Goal: Information Seeking & Learning: Learn about a topic

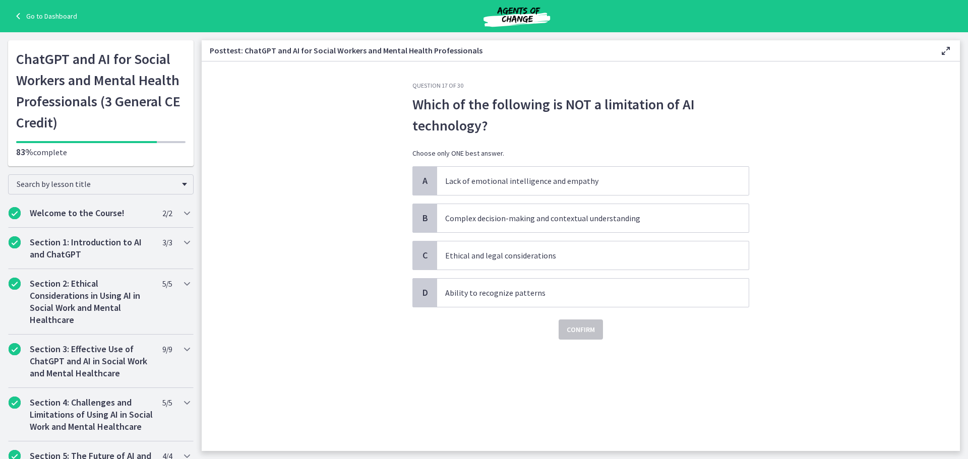
scroll to position [388, 0]
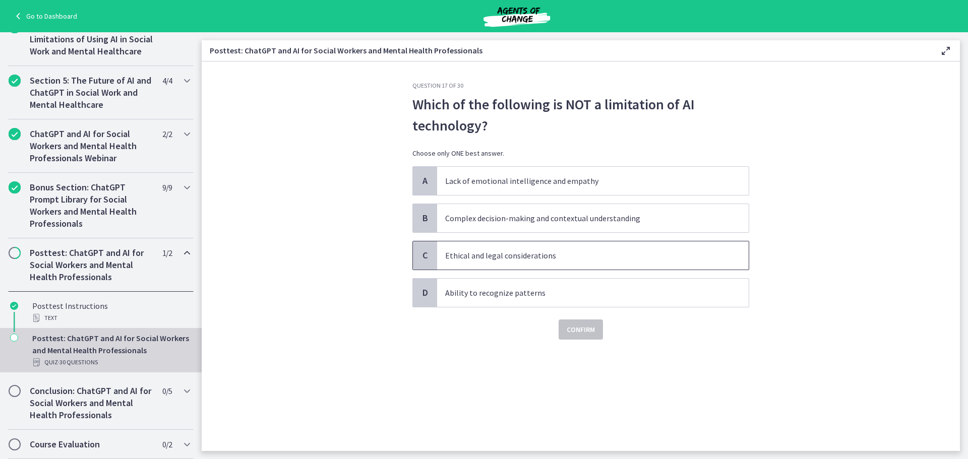
click at [642, 250] on p "Ethical and legal considerations" at bounding box center [582, 256] width 275 height 12
click at [580, 333] on span "Confirm" at bounding box center [581, 330] width 28 height 12
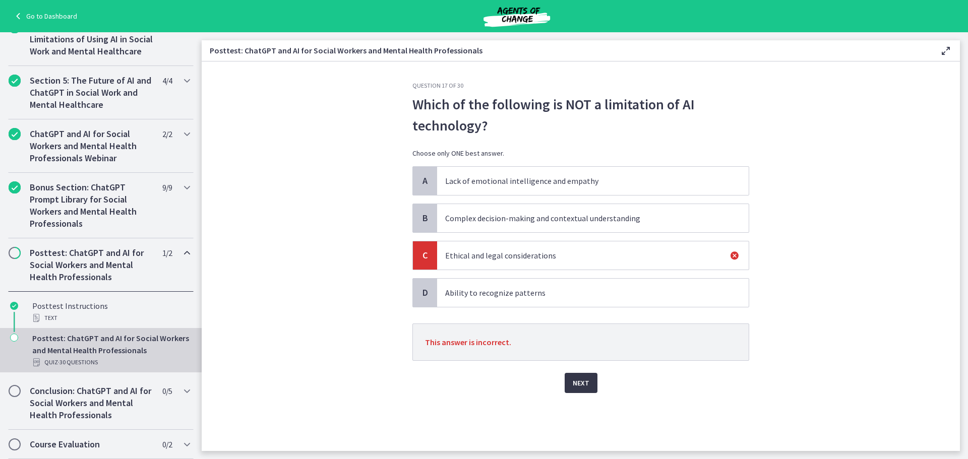
click at [580, 383] on span "Next" at bounding box center [581, 383] width 17 height 12
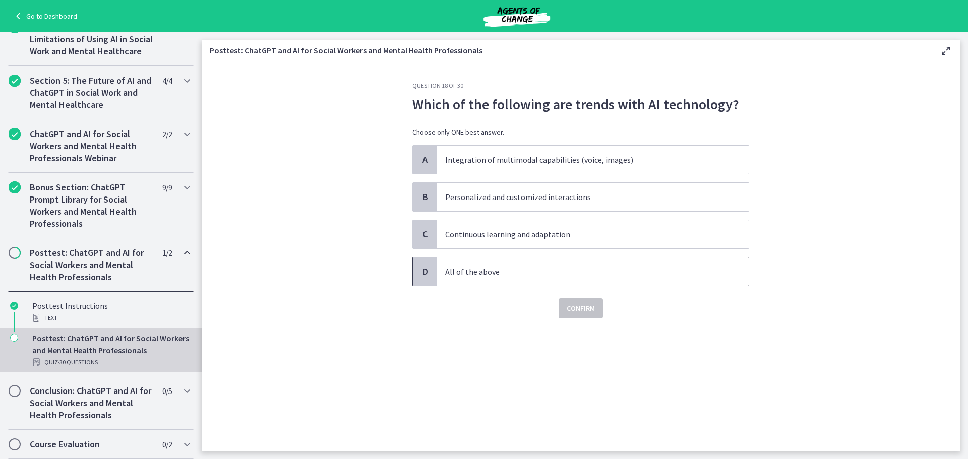
click at [582, 262] on span "All of the above" at bounding box center [593, 272] width 312 height 28
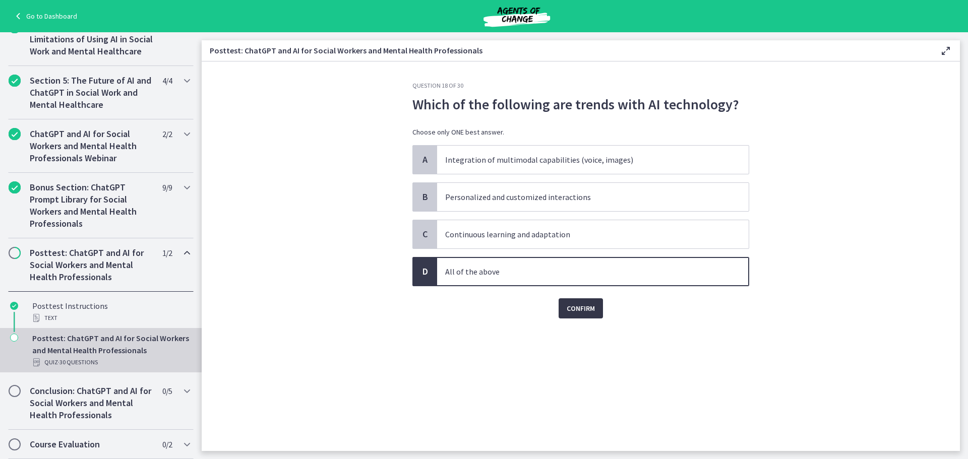
click at [600, 314] on button "Confirm" at bounding box center [581, 308] width 44 height 20
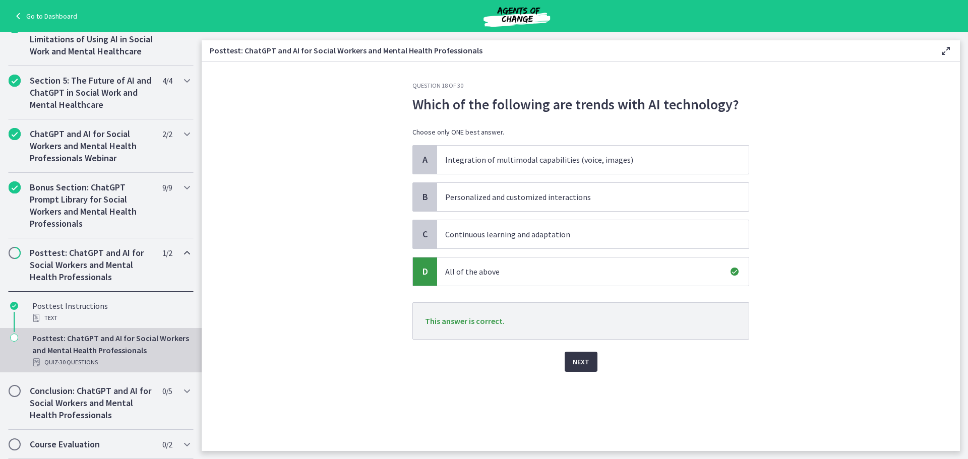
click at [581, 357] on span "Next" at bounding box center [581, 362] width 17 height 12
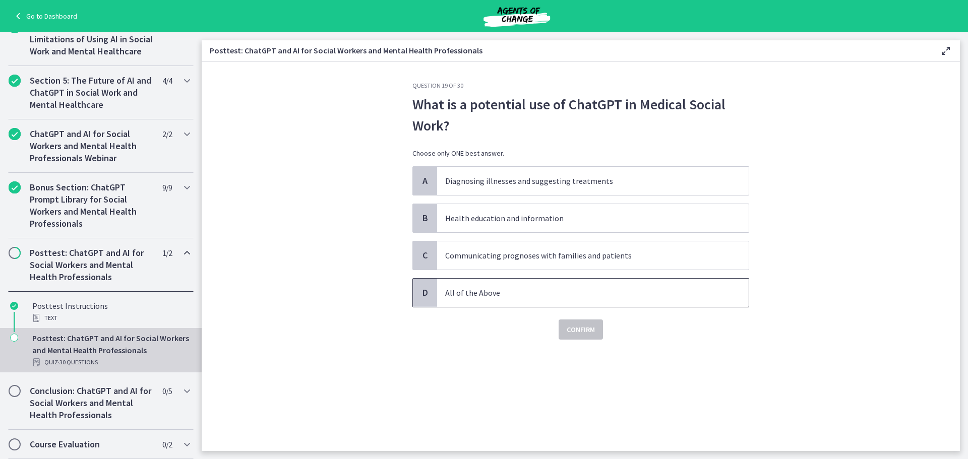
click at [572, 292] on p "All of the Above" at bounding box center [582, 293] width 275 height 12
click at [584, 333] on span "Confirm" at bounding box center [581, 330] width 28 height 12
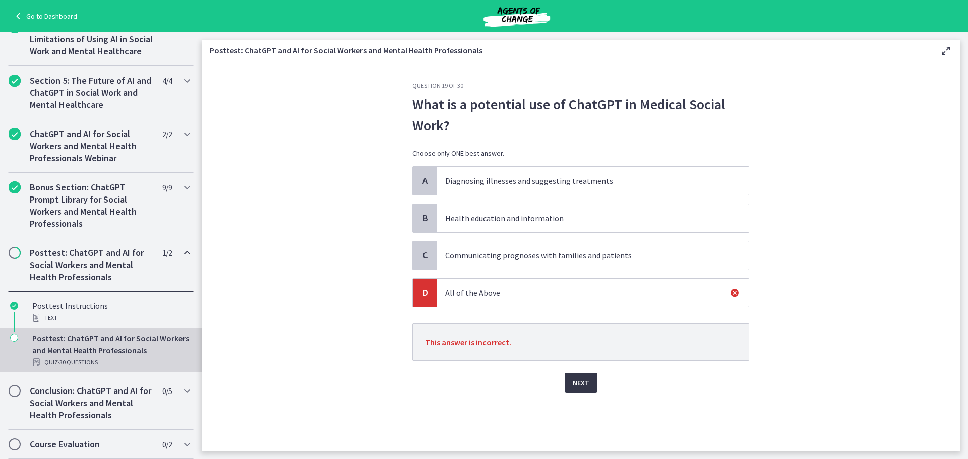
click at [583, 384] on span "Next" at bounding box center [581, 383] width 17 height 12
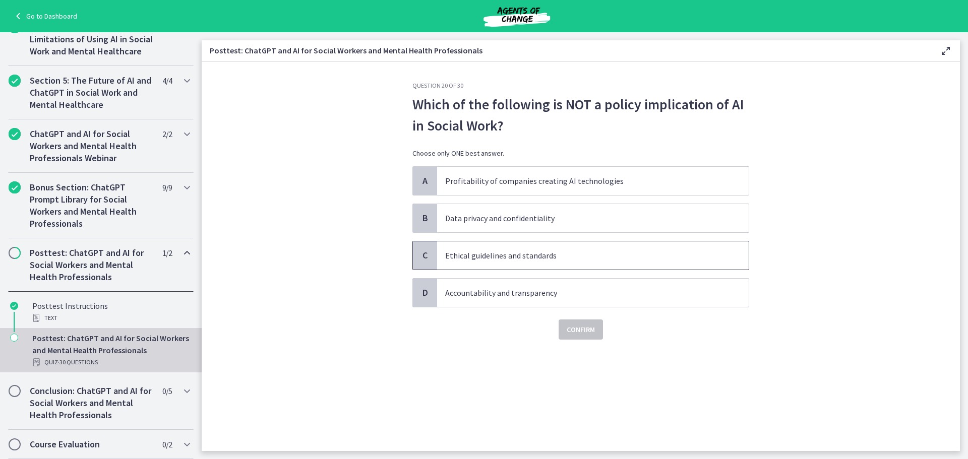
click at [615, 255] on p "Ethical guidelines and standards" at bounding box center [582, 256] width 275 height 12
click at [584, 333] on span "Confirm" at bounding box center [581, 330] width 28 height 12
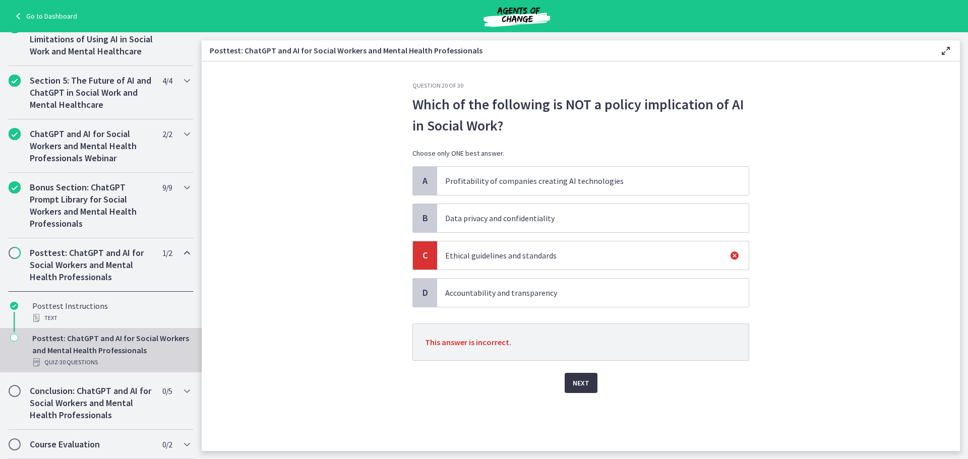
click at [577, 385] on span "Next" at bounding box center [581, 383] width 17 height 12
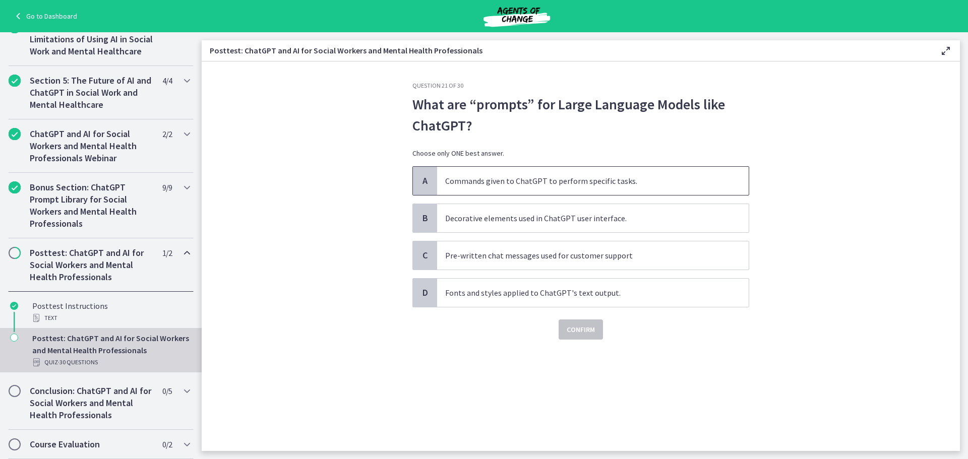
click at [608, 186] on p "Commands given to ChatGPT to perform specific tasks." at bounding box center [582, 181] width 275 height 12
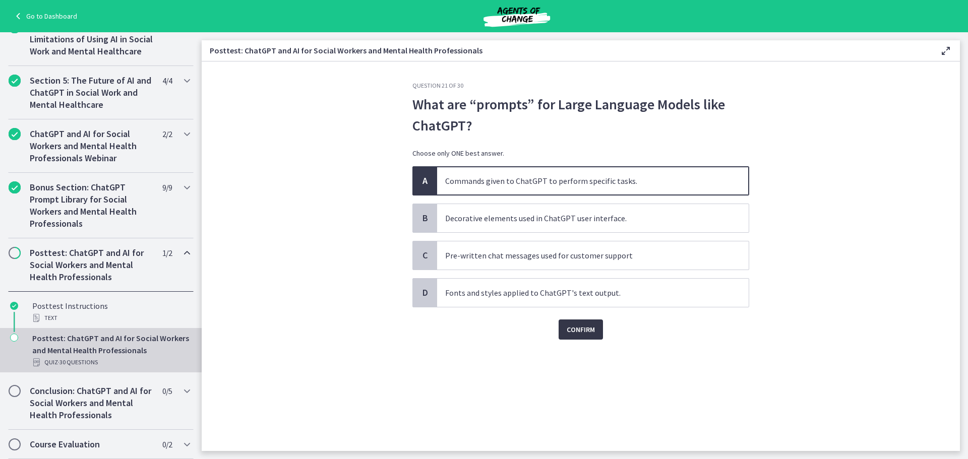
click at [588, 329] on span "Confirm" at bounding box center [581, 330] width 28 height 12
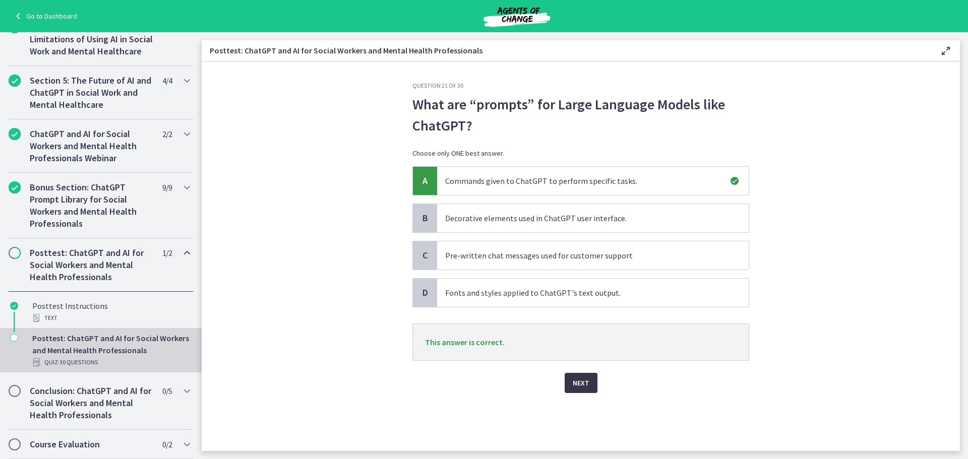
click at [576, 383] on span "Next" at bounding box center [581, 383] width 17 height 12
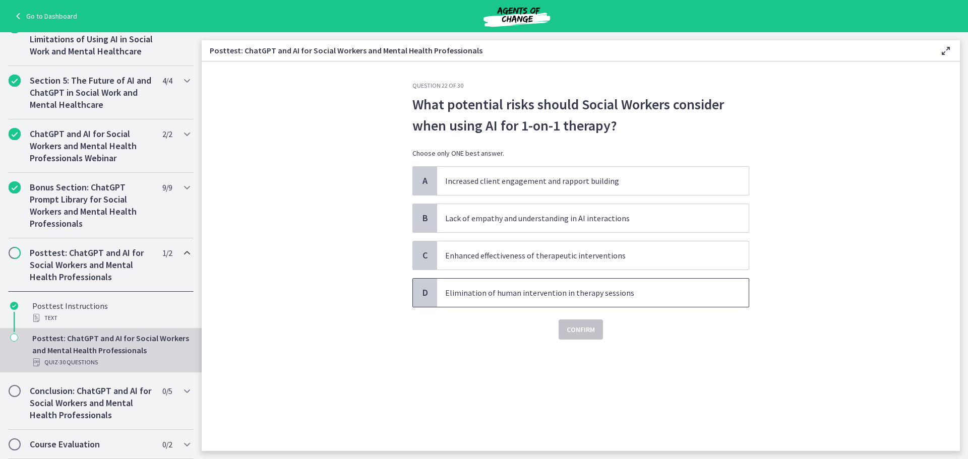
click at [651, 295] on p "Elimination of human intervention in therapy sessions" at bounding box center [582, 293] width 275 height 12
click at [586, 336] on button "Confirm" at bounding box center [581, 330] width 44 height 20
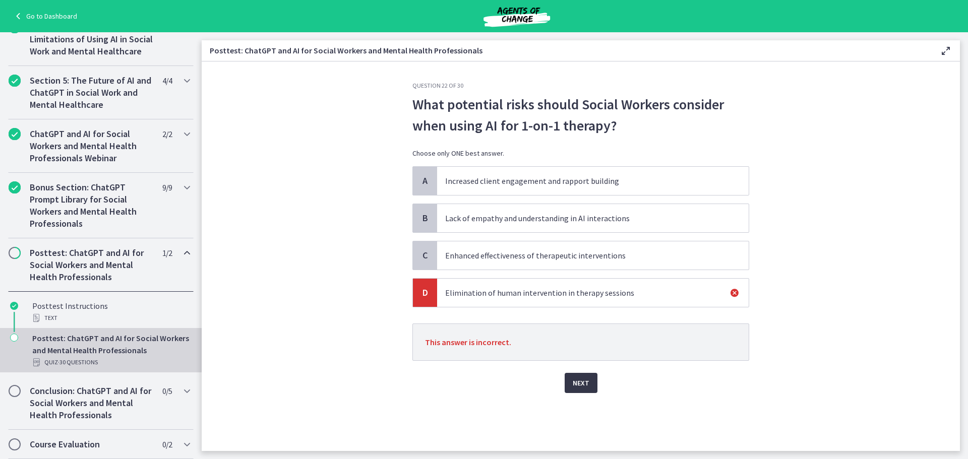
click at [580, 385] on span "Next" at bounding box center [581, 383] width 17 height 12
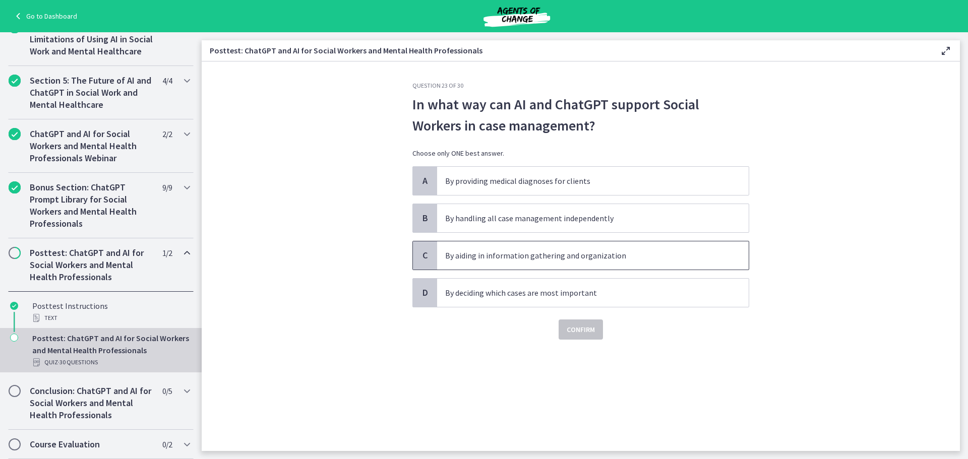
click at [628, 260] on p "By aiding in information gathering and organization" at bounding box center [582, 256] width 275 height 12
click at [579, 330] on span "Confirm" at bounding box center [581, 330] width 28 height 12
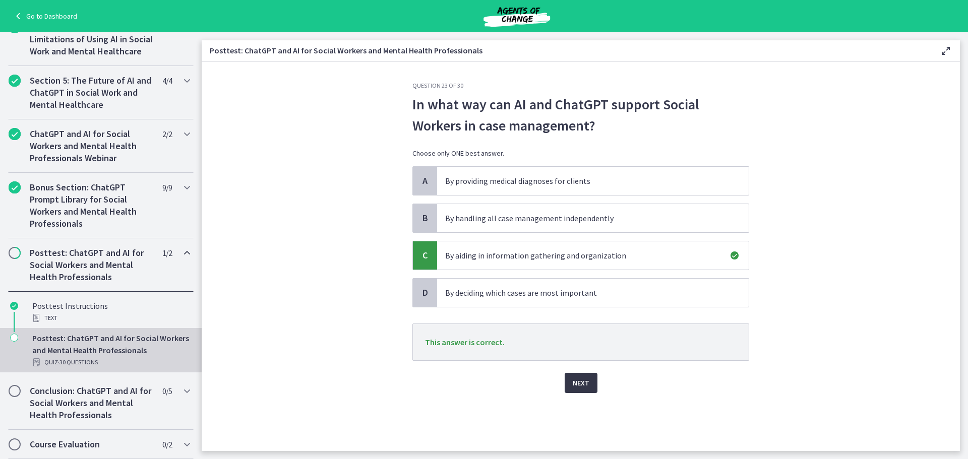
click at [587, 385] on span "Next" at bounding box center [581, 383] width 17 height 12
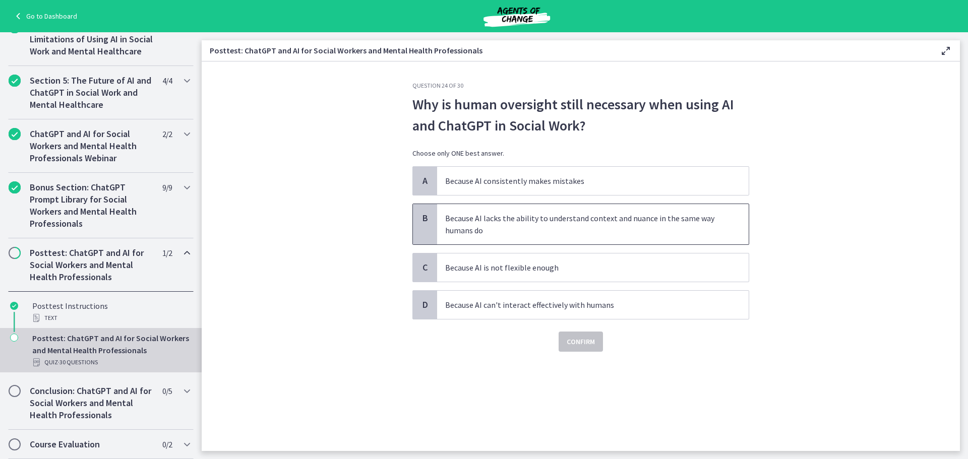
click at [661, 221] on p "Because AI lacks the ability to understand context and nuance in the same way h…" at bounding box center [582, 224] width 275 height 24
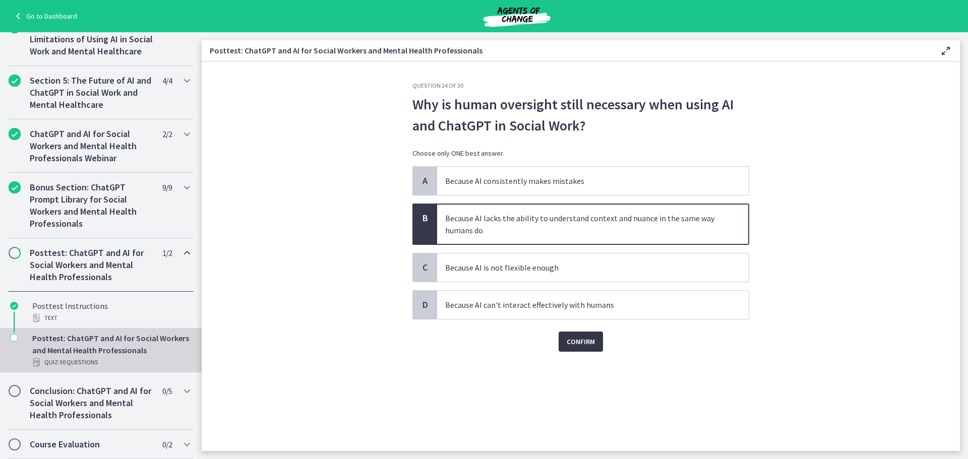
click at [586, 341] on span "Confirm" at bounding box center [581, 342] width 28 height 12
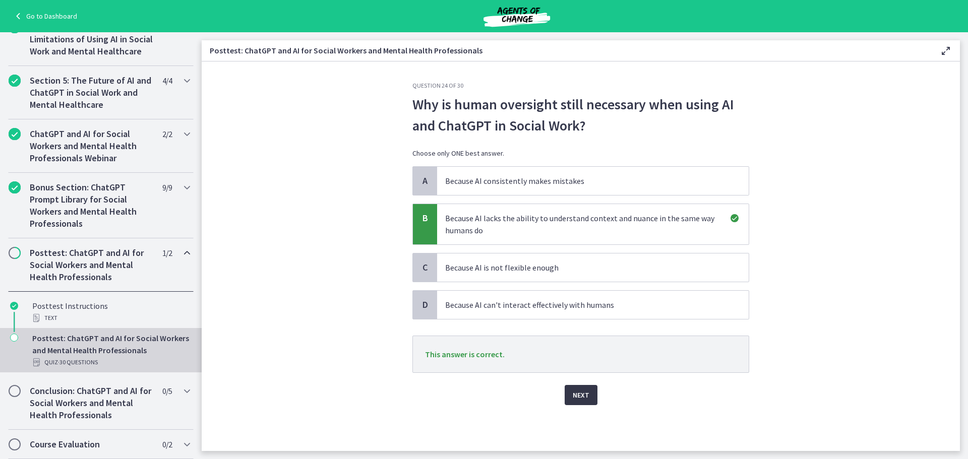
click at [574, 390] on span "Next" at bounding box center [581, 395] width 17 height 12
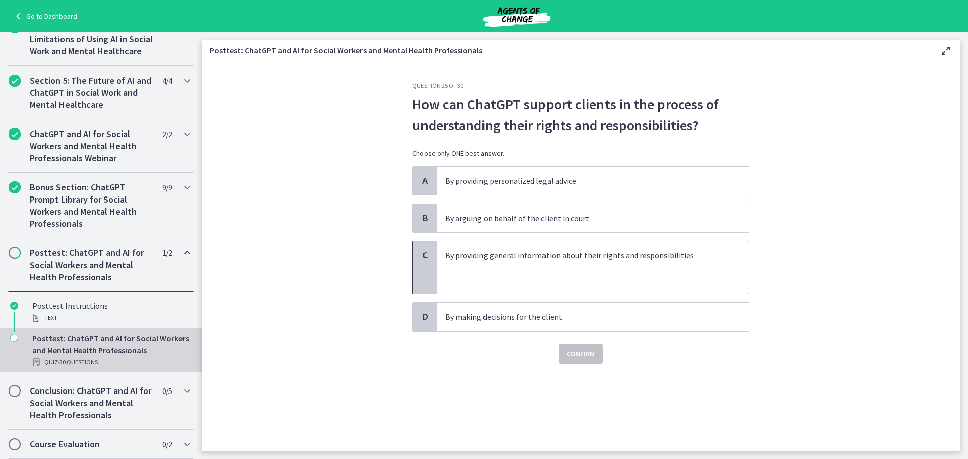
click at [707, 267] on p at bounding box center [582, 268] width 275 height 12
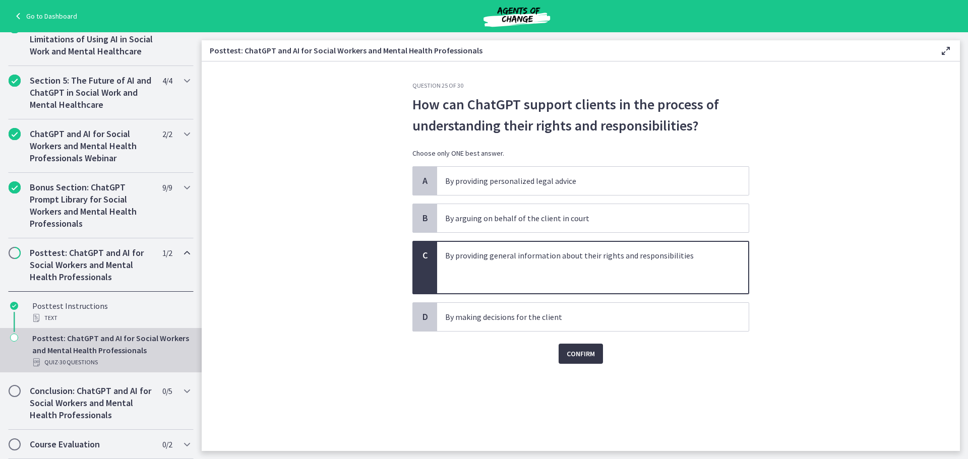
click at [590, 345] on button "Confirm" at bounding box center [581, 354] width 44 height 20
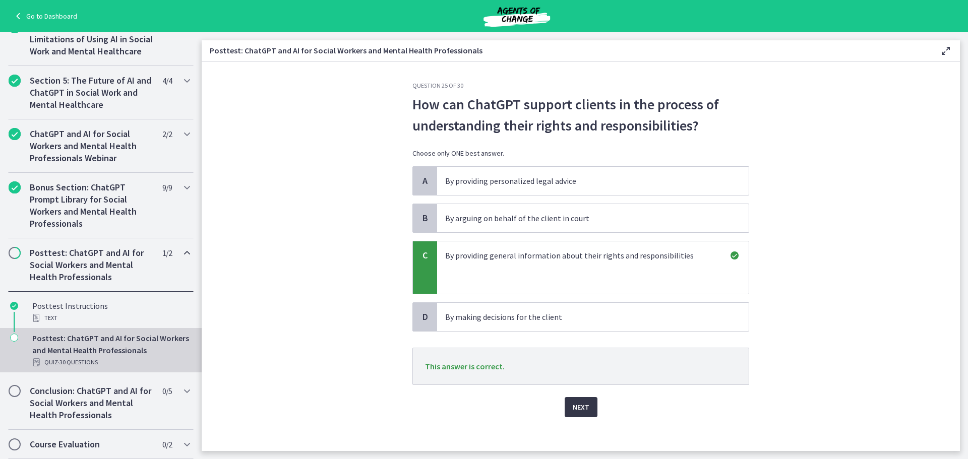
click at [577, 402] on span "Next" at bounding box center [581, 407] width 17 height 12
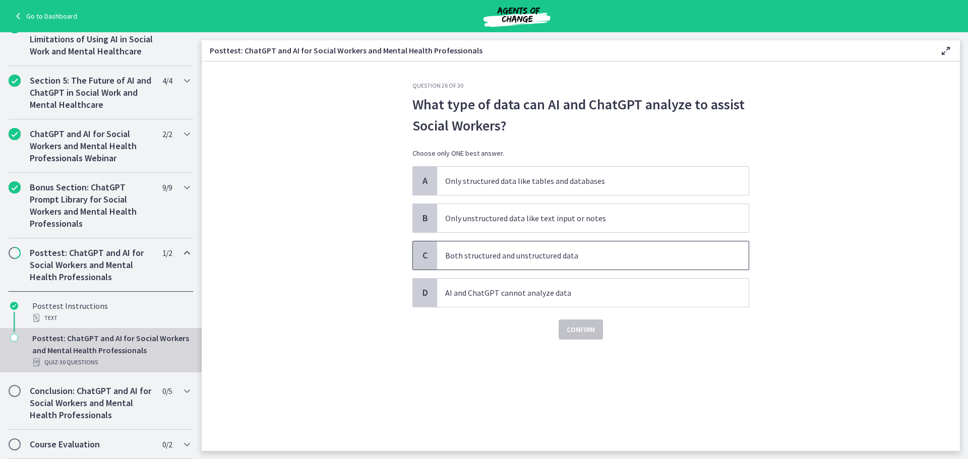
click at [609, 259] on p "Both structured and unstructured data" at bounding box center [582, 256] width 275 height 12
click at [585, 328] on span "Confirm" at bounding box center [581, 330] width 28 height 12
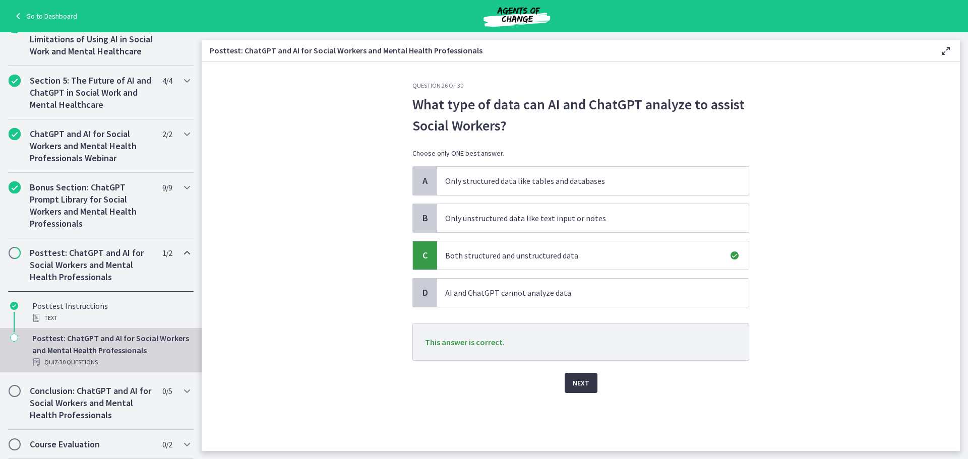
click at [587, 382] on span "Next" at bounding box center [581, 383] width 17 height 12
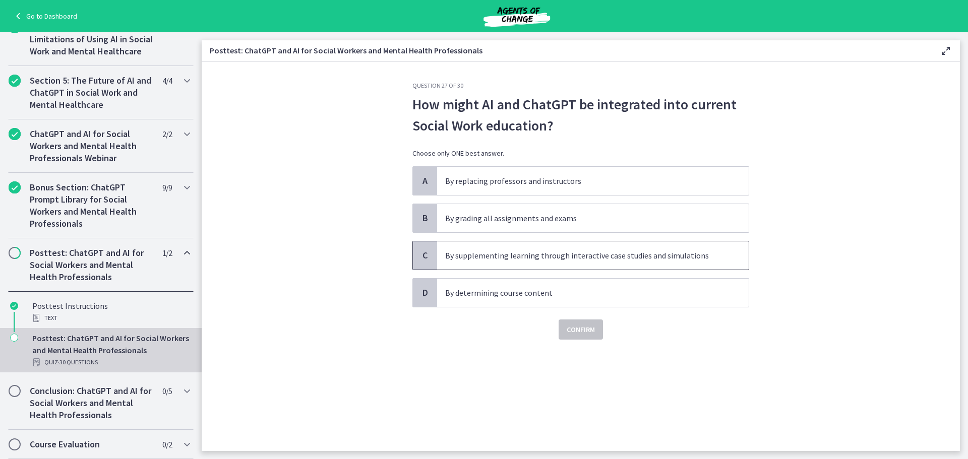
click at [715, 258] on p "By supplementing learning through interactive case studies and simulations" at bounding box center [582, 256] width 275 height 12
click at [591, 331] on span "Confirm" at bounding box center [581, 330] width 28 height 12
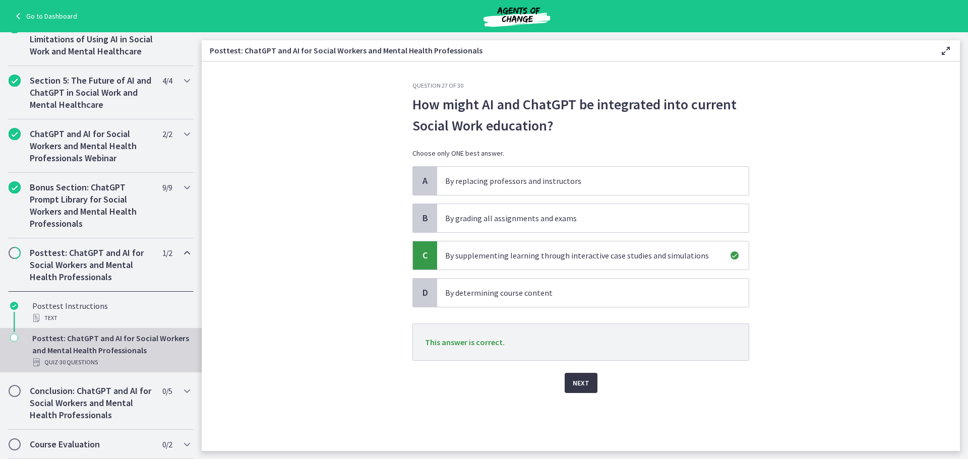
click at [579, 386] on span "Next" at bounding box center [581, 383] width 17 height 12
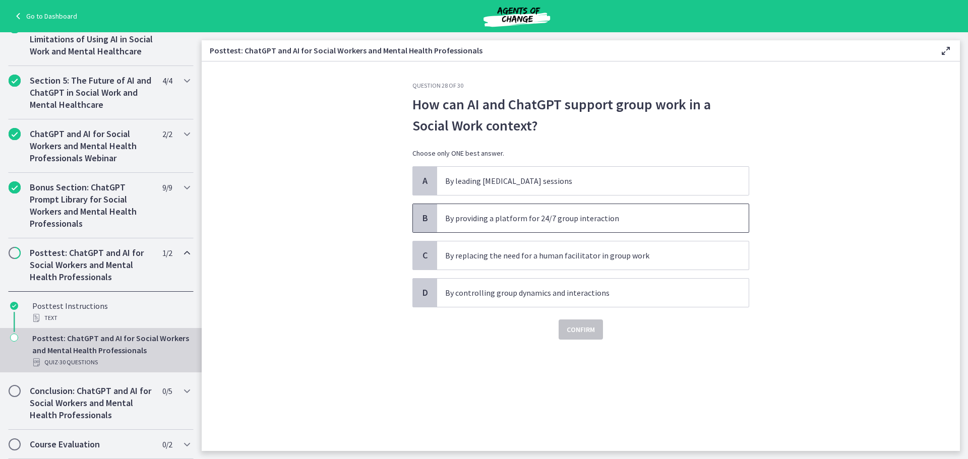
click at [608, 223] on p "By providing a platform for 24/7 group interaction" at bounding box center [582, 218] width 275 height 12
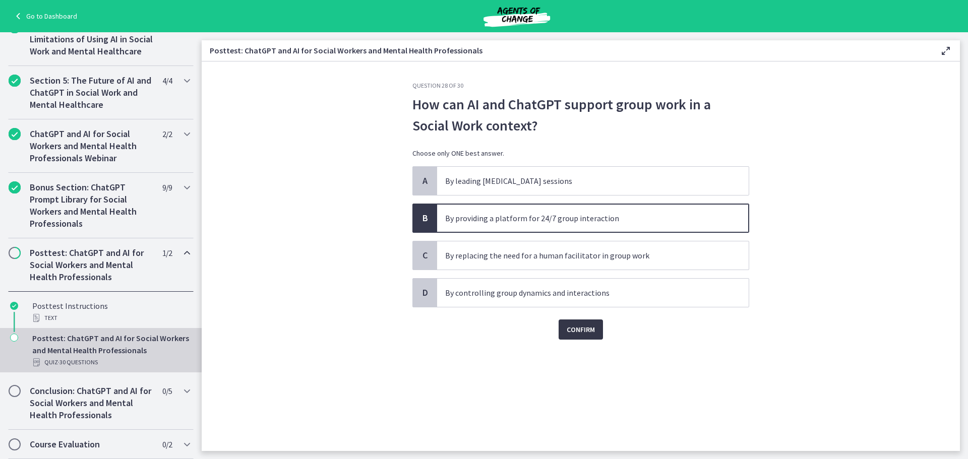
click at [578, 335] on span "Confirm" at bounding box center [581, 330] width 28 height 12
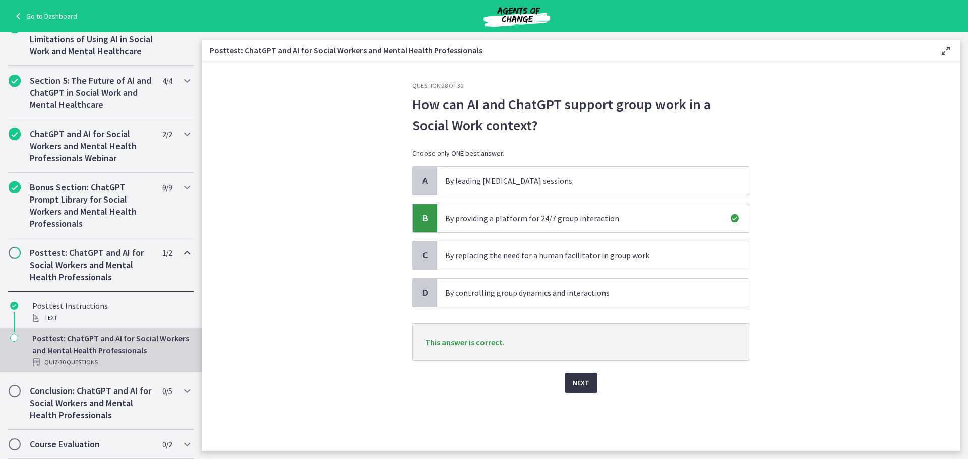
click at [583, 385] on span "Next" at bounding box center [581, 383] width 17 height 12
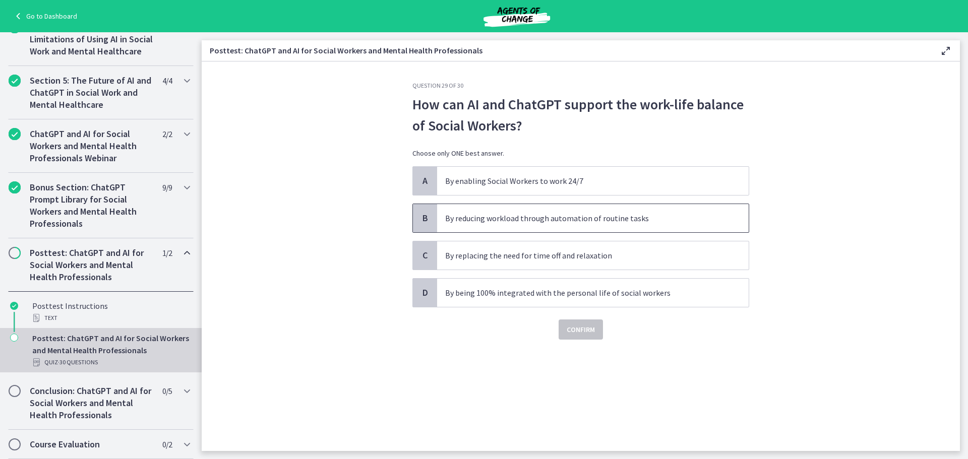
click at [637, 214] on p "By reducing workload through automation of routine tasks" at bounding box center [582, 218] width 275 height 12
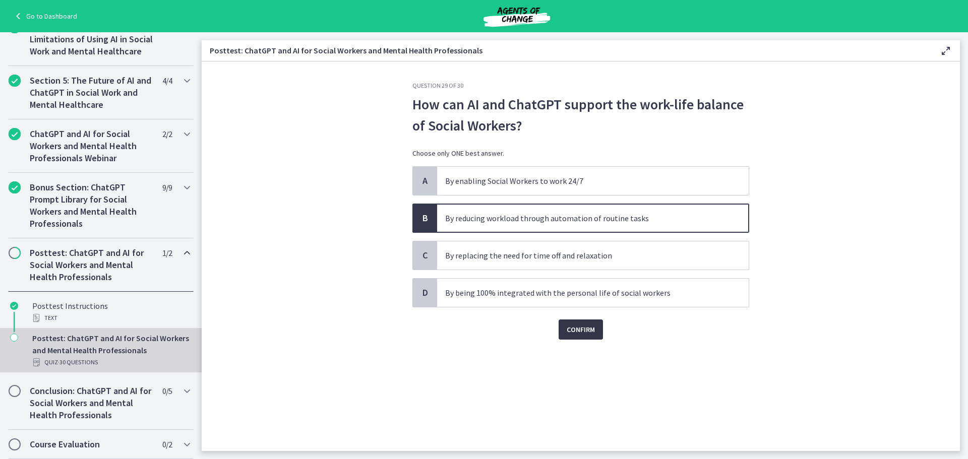
click at [579, 330] on span "Confirm" at bounding box center [581, 330] width 28 height 12
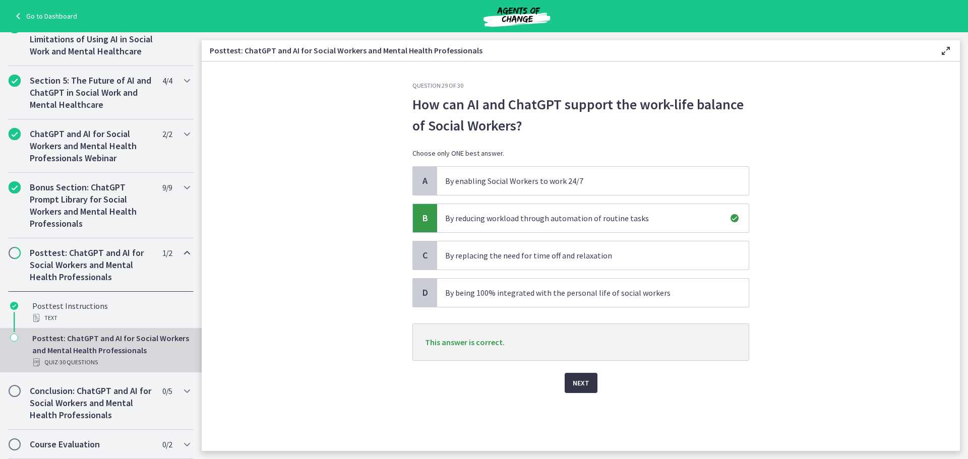
click at [578, 387] on span "Next" at bounding box center [581, 383] width 17 height 12
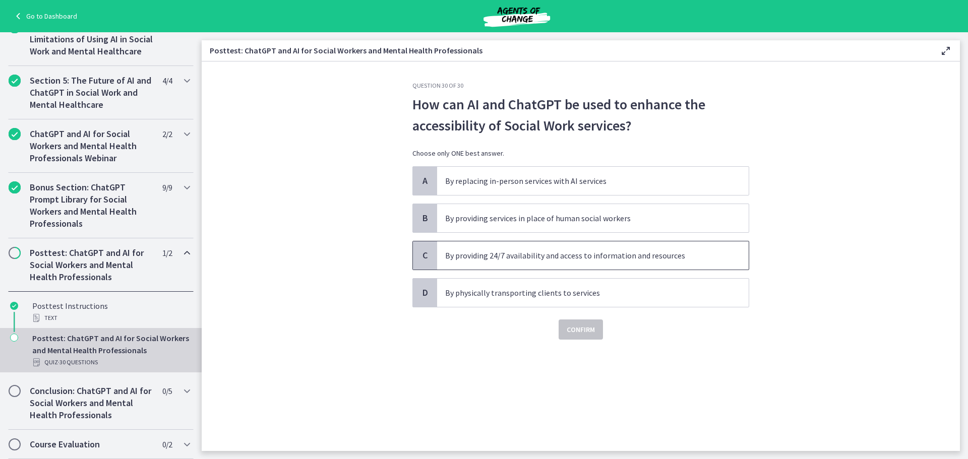
click at [703, 259] on p "By providing 24/7 availability and access to information and resources" at bounding box center [582, 256] width 275 height 12
click at [575, 327] on span "Confirm" at bounding box center [581, 330] width 28 height 12
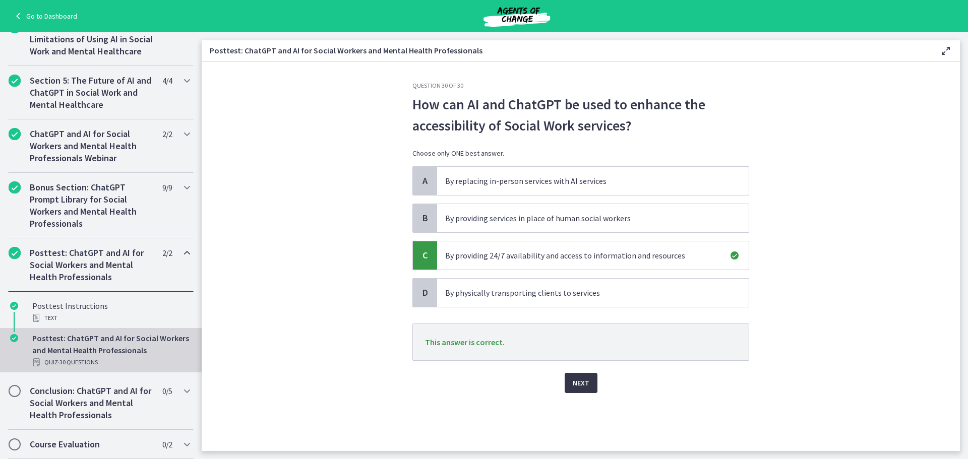
click at [572, 383] on button "Next" at bounding box center [581, 383] width 33 height 20
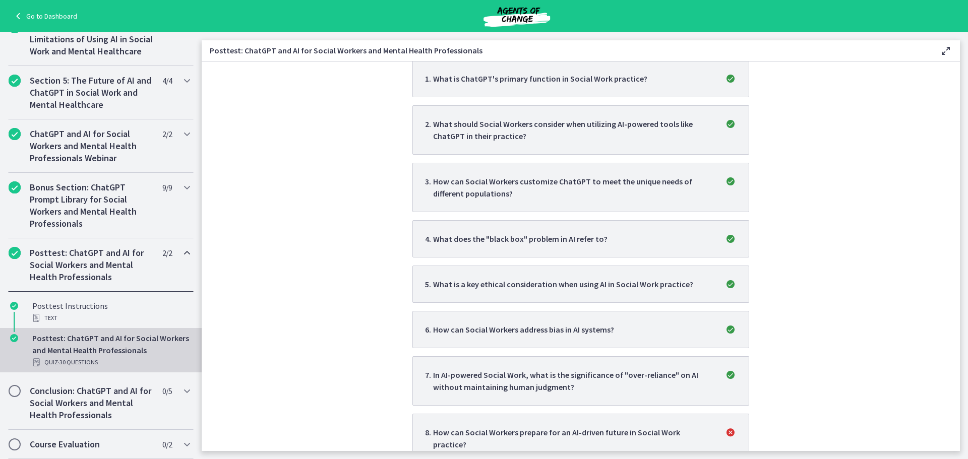
scroll to position [0, 0]
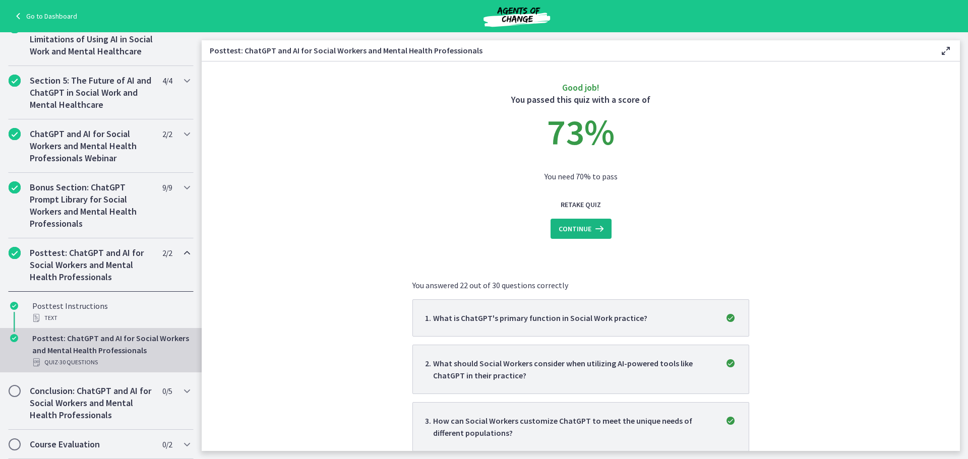
click at [586, 230] on span "Continue" at bounding box center [575, 229] width 33 height 12
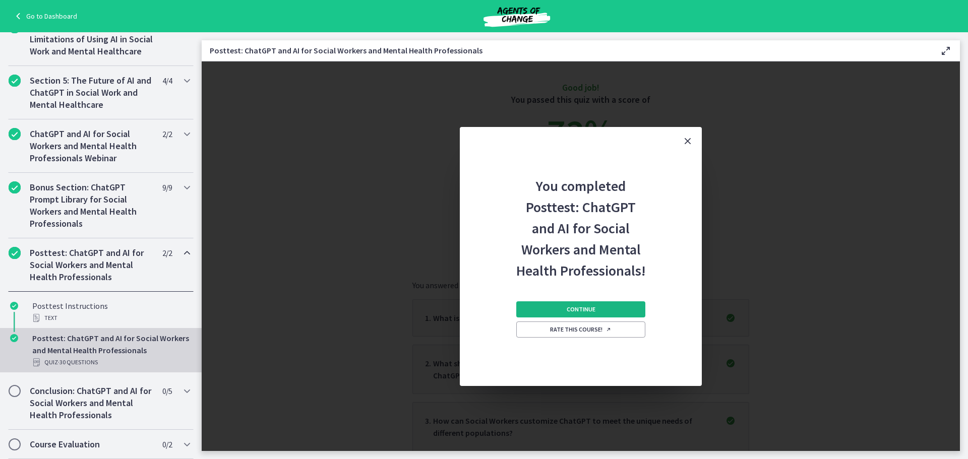
click at [617, 309] on button "Continue" at bounding box center [580, 309] width 129 height 16
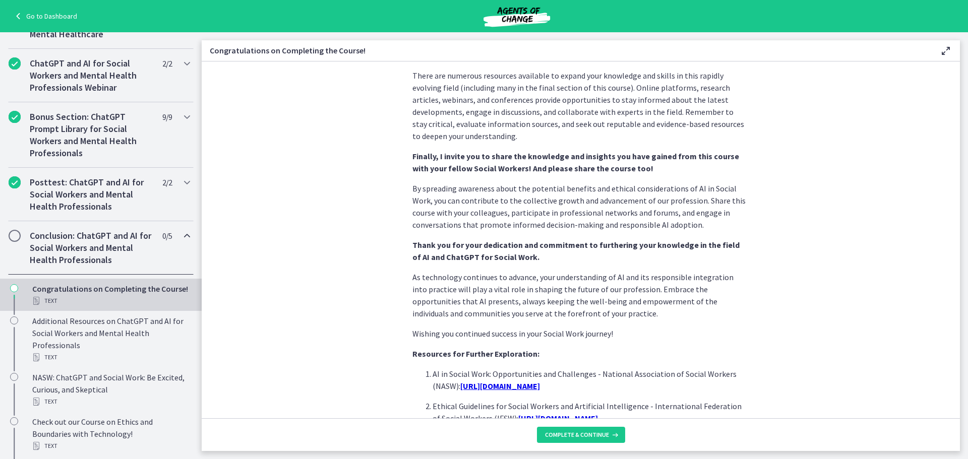
scroll to position [819, 0]
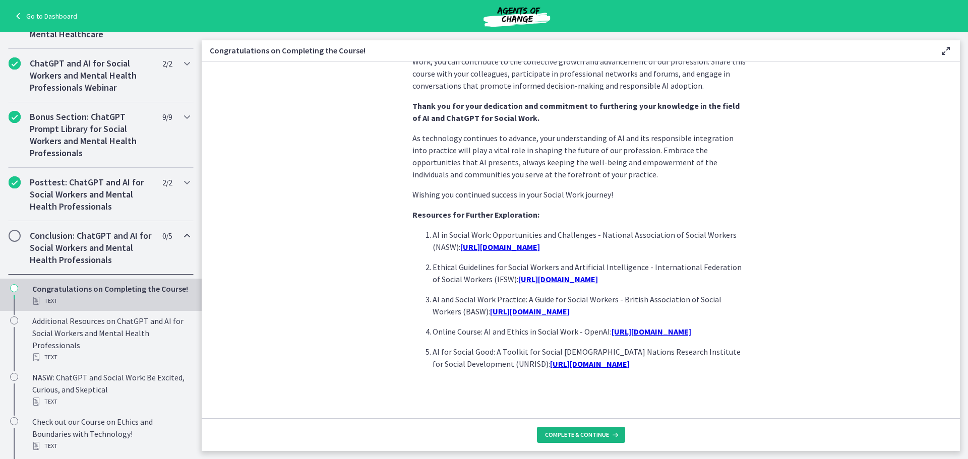
click at [595, 433] on span "Complete & continue" at bounding box center [577, 435] width 64 height 8
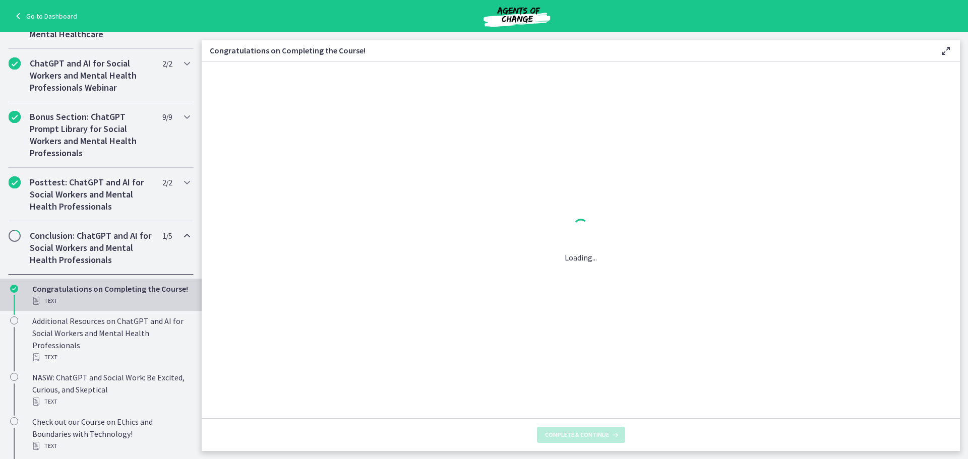
scroll to position [0, 0]
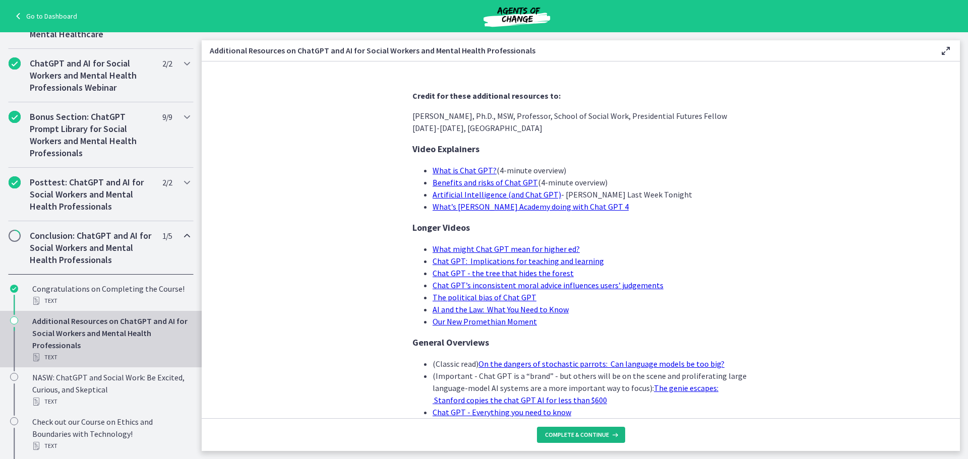
click at [571, 431] on span "Complete & continue" at bounding box center [577, 435] width 64 height 8
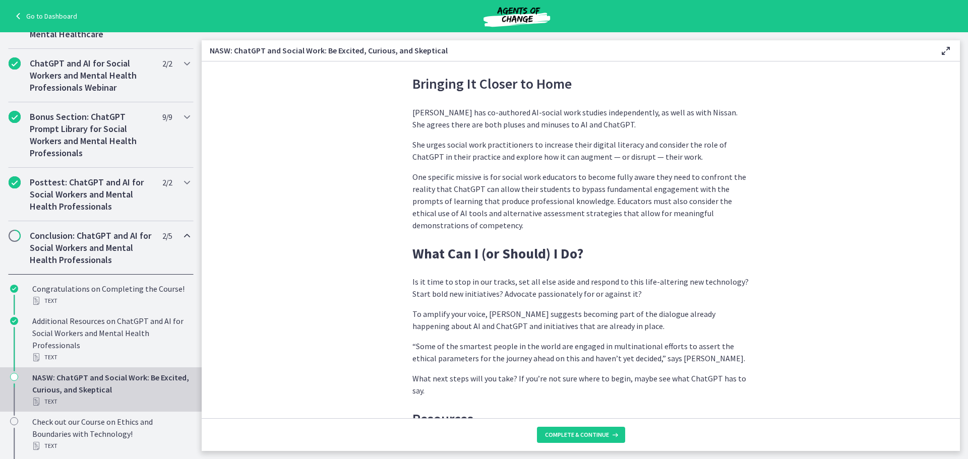
scroll to position [2992, 0]
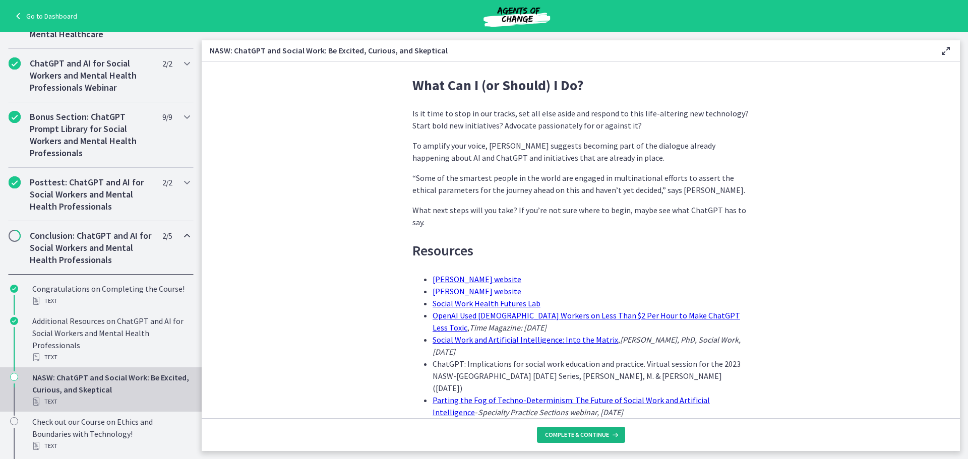
click at [613, 429] on button "Complete & continue" at bounding box center [581, 435] width 88 height 16
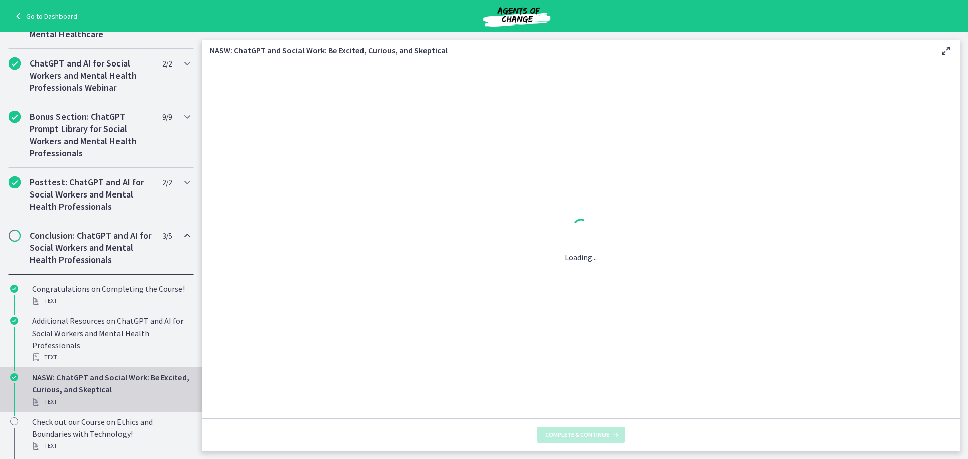
scroll to position [0, 0]
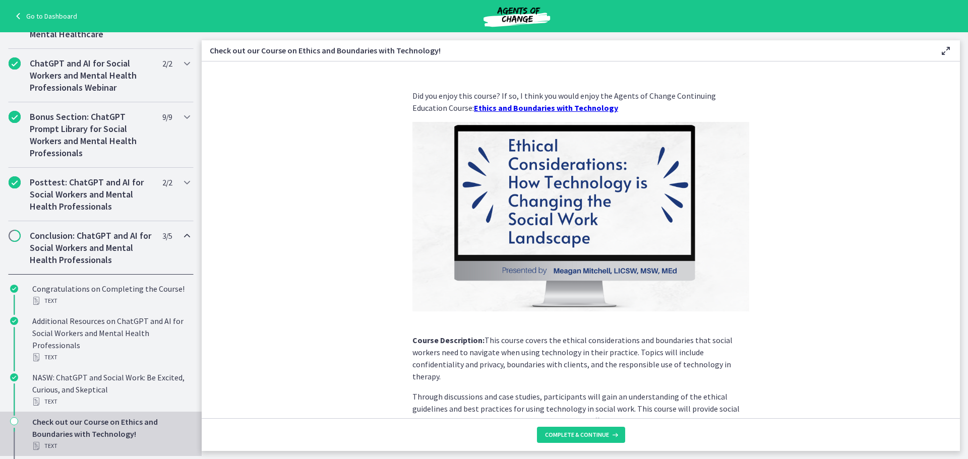
scroll to position [50, 0]
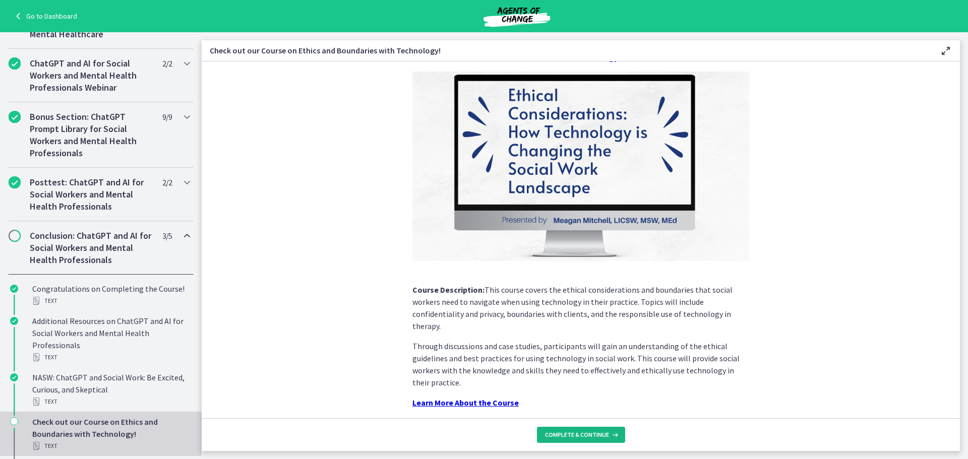
click at [608, 431] on button "Complete & continue" at bounding box center [581, 435] width 88 height 16
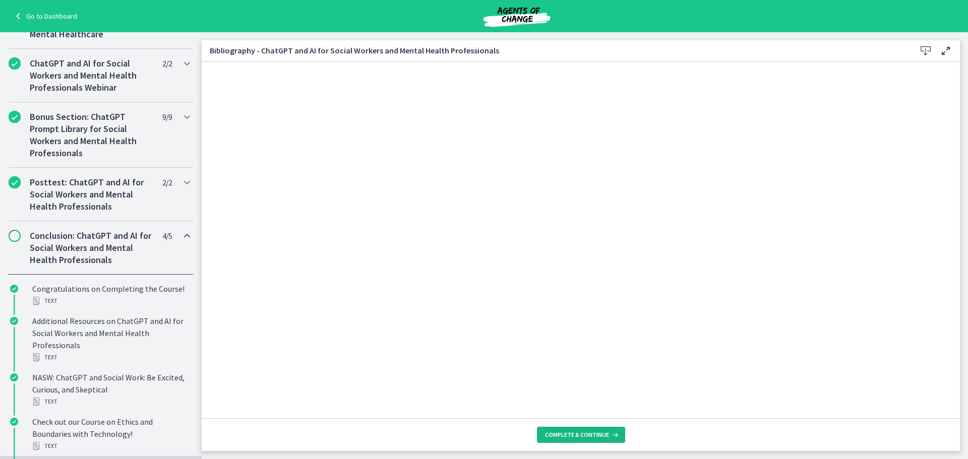
click at [601, 436] on span "Complete & continue" at bounding box center [577, 435] width 64 height 8
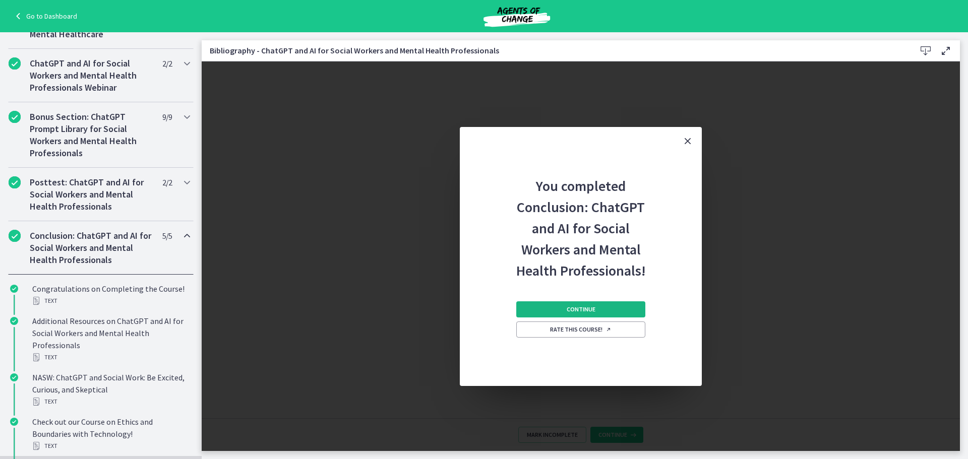
click at [615, 312] on button "Continue" at bounding box center [580, 309] width 129 height 16
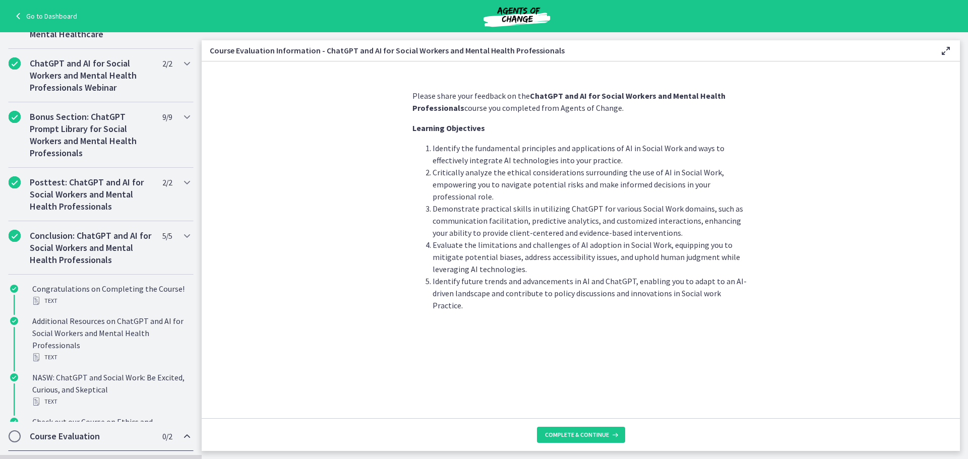
scroll to position [400, 0]
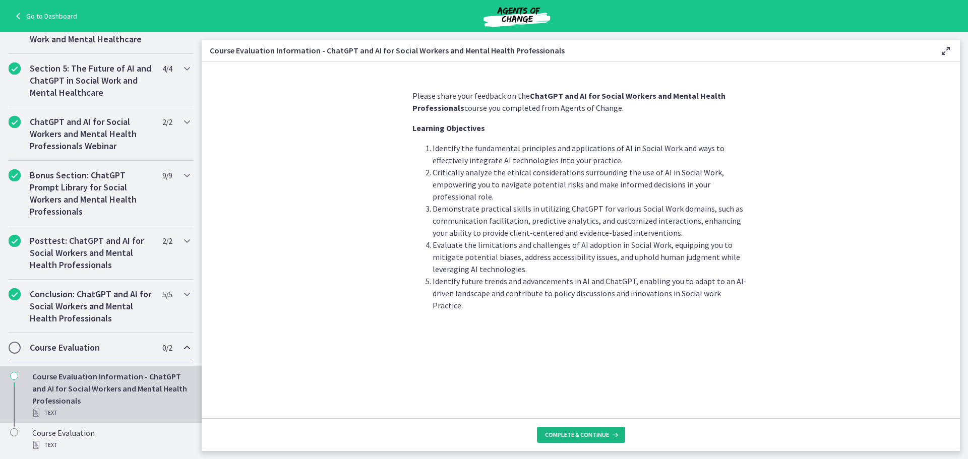
click at [597, 434] on span "Complete & continue" at bounding box center [577, 435] width 64 height 8
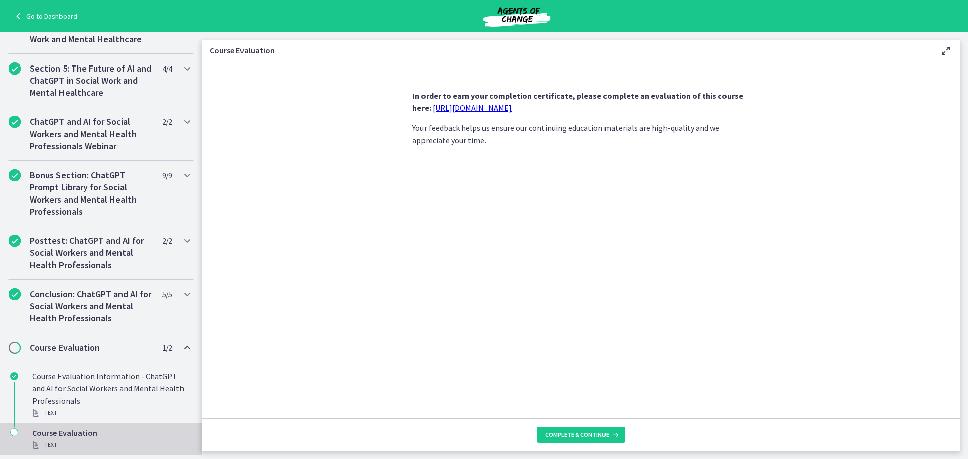
click at [511, 111] on link "[URL][DOMAIN_NAME]" at bounding box center [472, 108] width 79 height 10
